Goal: Information Seeking & Learning: Understand process/instructions

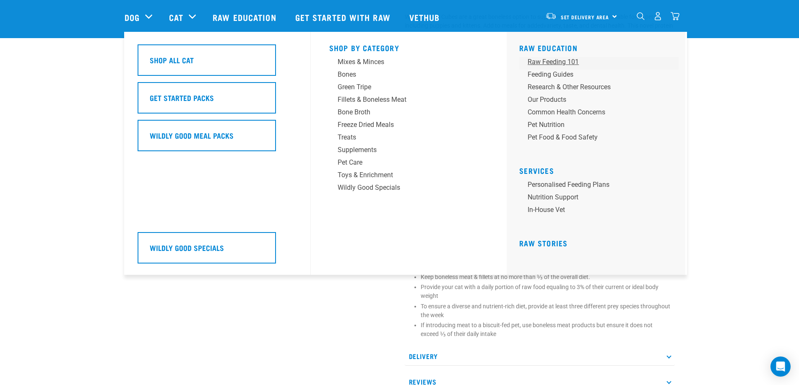
click at [536, 58] on div "Raw Feeding 101" at bounding box center [592, 62] width 131 height 10
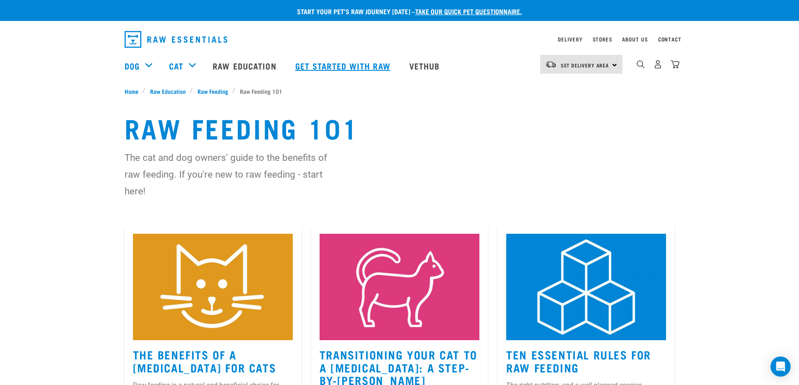
click at [353, 68] on link "Get started with Raw" at bounding box center [344, 66] width 114 height 34
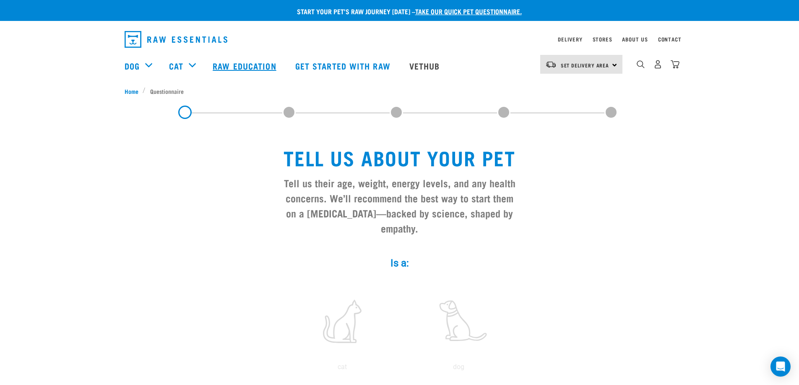
click at [249, 64] on link "Raw Education" at bounding box center [245, 66] width 82 height 34
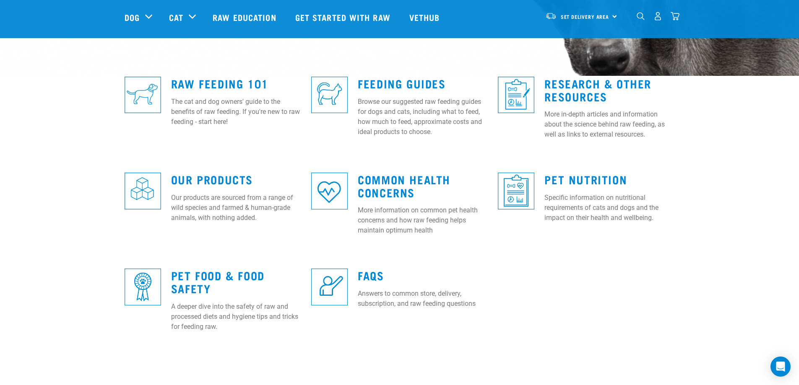
scroll to position [210, 0]
click at [402, 84] on link "Feeding Guides" at bounding box center [402, 83] width 88 height 6
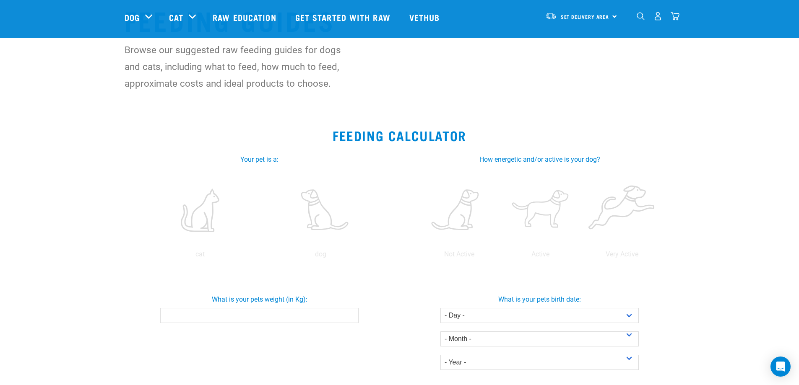
scroll to position [168, 0]
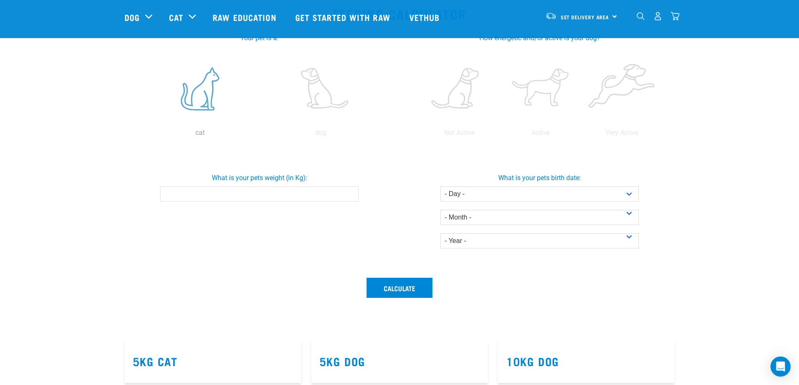
click at [200, 104] on label at bounding box center [200, 88] width 117 height 71
click at [140, 135] on input "radio" at bounding box center [140, 135] width 0 height 0
click at [500, 100] on label at bounding box center [499, 88] width 78 height 71
click at [458, 135] on input "radio" at bounding box center [458, 135] width 0 height 0
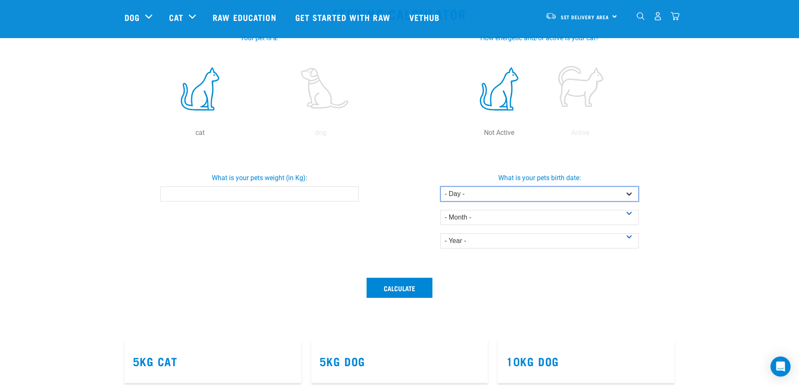
click at [519, 191] on select "- Day - 1 2 3 4 5 6 7 8 9 10 11 12 13 14 15 16 17 18 19 20 21 22 23 24 25 26 27" at bounding box center [539, 194] width 198 height 15
select select "31"
click at [440, 187] on select "- Day - 1 2 3 4 5 6 7 8 9 10 11 12 13 14 15 16 17 18 19 20 21 22 23 24 25 26 27" at bounding box center [539, 194] width 198 height 15
click at [492, 212] on select "- Month - January February March April May June July August September October N…" at bounding box center [539, 217] width 198 height 15
select select "April"
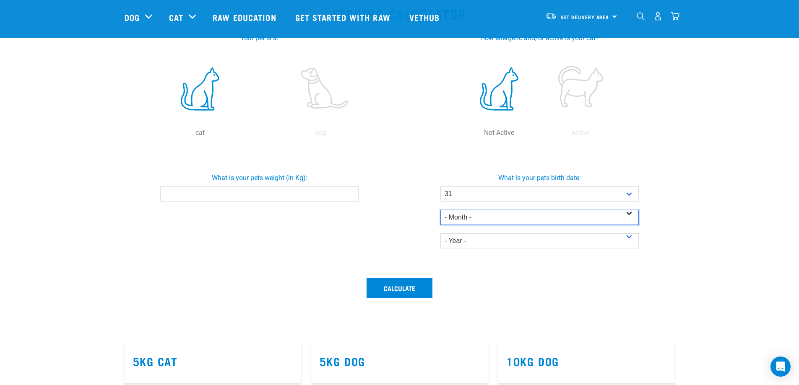
click at [440, 210] on select "- Month - January February March April May June July August September October N…" at bounding box center [539, 217] width 198 height 15
click at [478, 241] on select "- Year - 2025 2024 2023 2022 2021 2020 2019 2018 2017 2016 2015 2014" at bounding box center [539, 240] width 198 height 15
select select "2022"
click at [440, 233] on select "- Year - 2025 2024 2023 2022 2021 2020 2019 2018 2017 2016 2015 2014" at bounding box center [539, 240] width 198 height 15
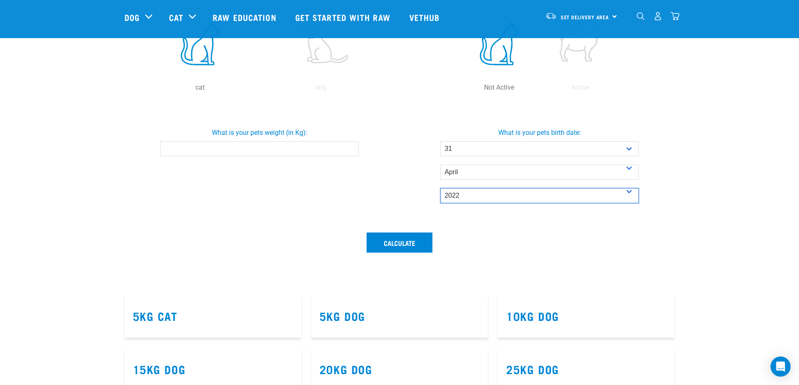
scroll to position [210, 0]
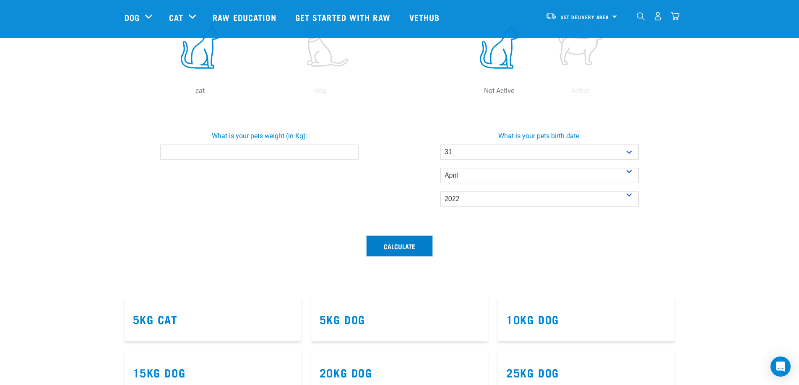
click at [398, 246] on button "Calculate" at bounding box center [399, 246] width 66 height 20
type input "6.5"
click at [408, 249] on button "Calculate" at bounding box center [399, 246] width 66 height 20
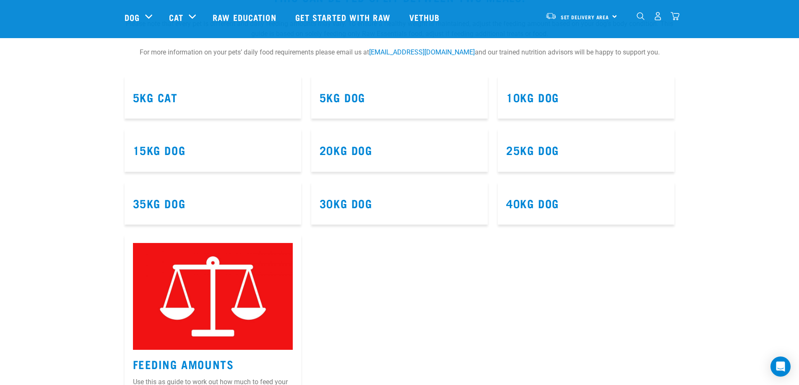
scroll to position [545, 0]
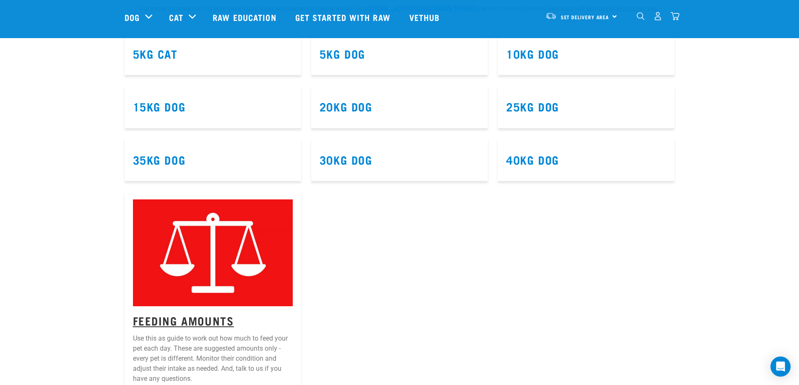
click at [205, 319] on link "Feeding Amounts" at bounding box center [183, 320] width 101 height 6
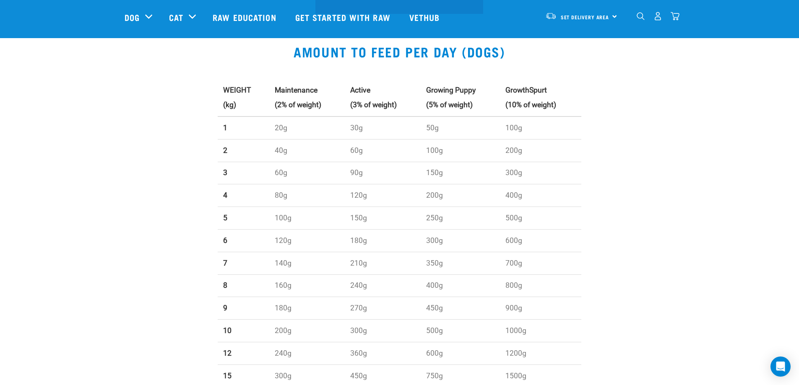
scroll to position [293, 0]
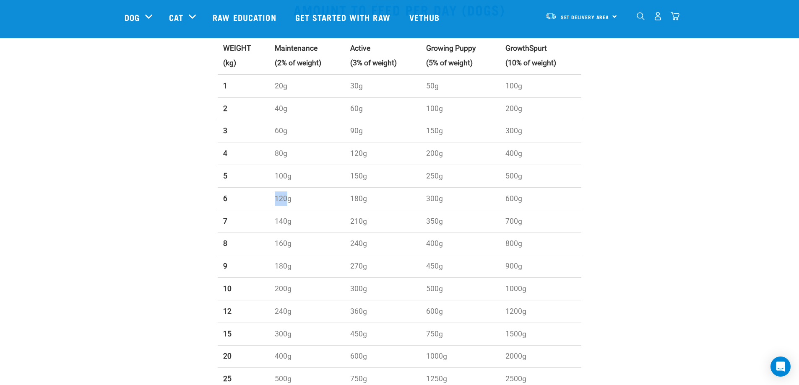
drag, startPoint x: 273, startPoint y: 197, endPoint x: 287, endPoint y: 205, distance: 15.8
click at [287, 205] on td "120g" at bounding box center [306, 198] width 75 height 23
click at [286, 202] on td "120g" at bounding box center [306, 198] width 75 height 23
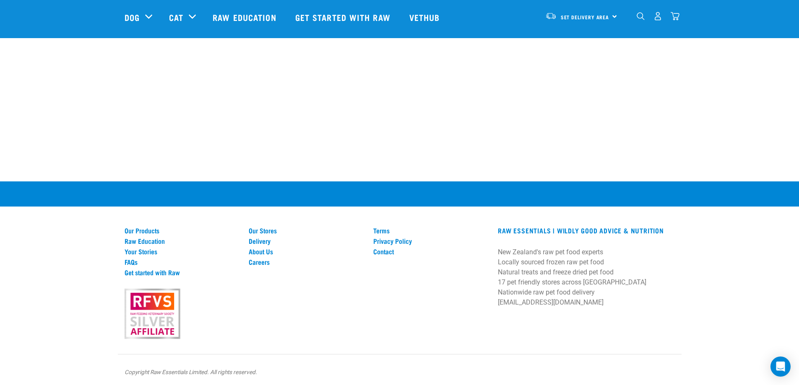
scroll to position [1148, 0]
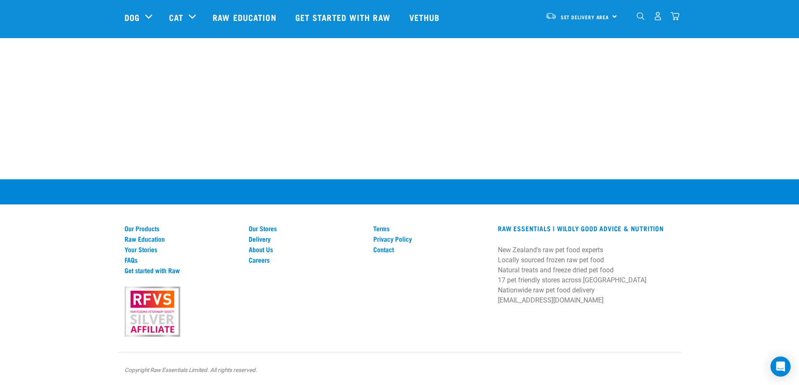
drag, startPoint x: 342, startPoint y: 321, endPoint x: 328, endPoint y: 258, distance: 64.4
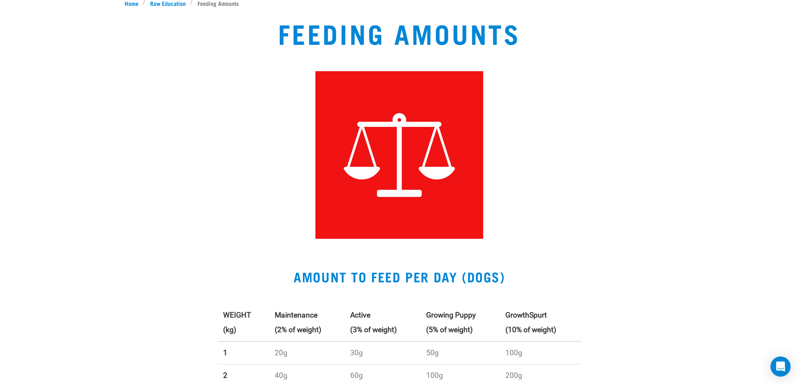
scroll to position [0, 0]
